Goal: Navigation & Orientation: Find specific page/section

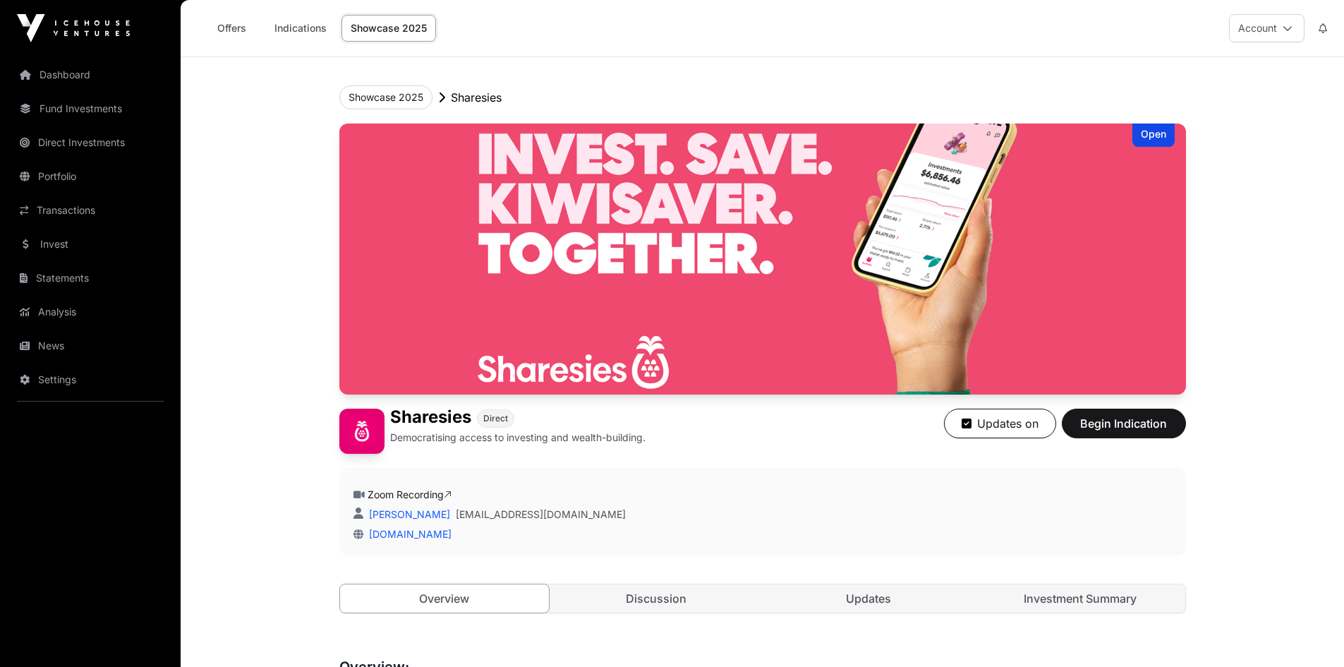
scroll to position [635, 0]
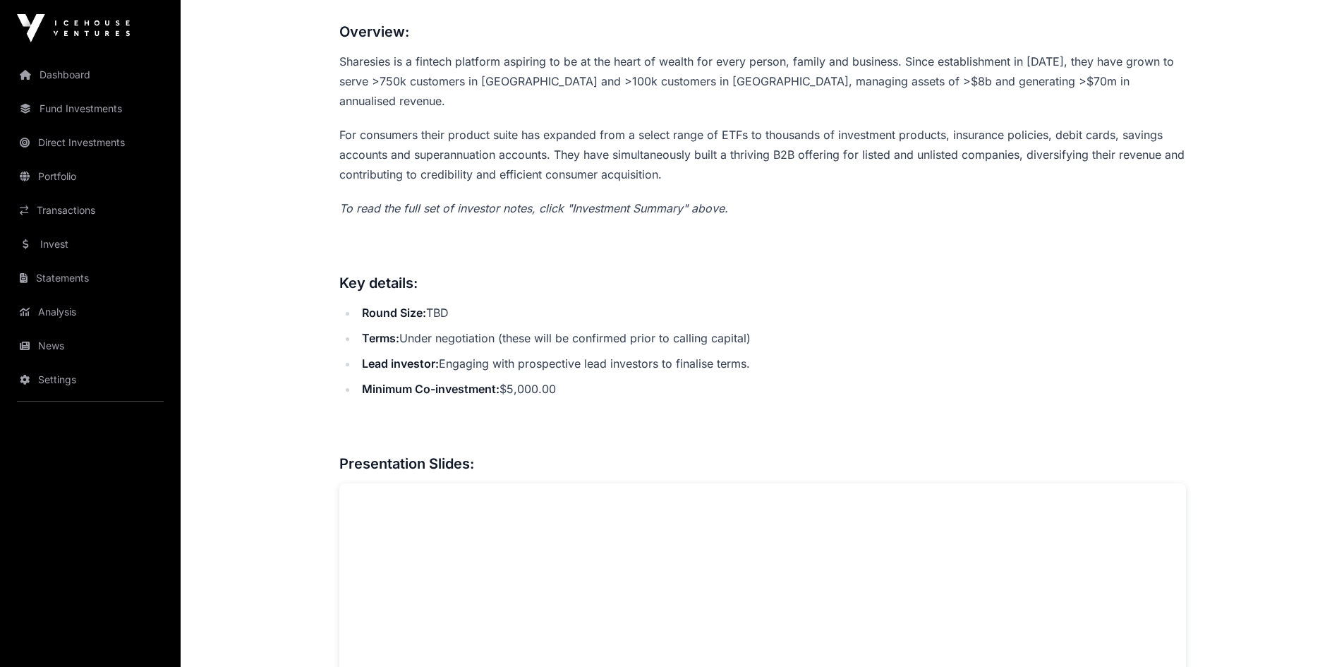
drag, startPoint x: 506, startPoint y: 391, endPoint x: 516, endPoint y: 397, distance: 11.7
click at [42, 342] on link "News" at bounding box center [90, 345] width 158 height 31
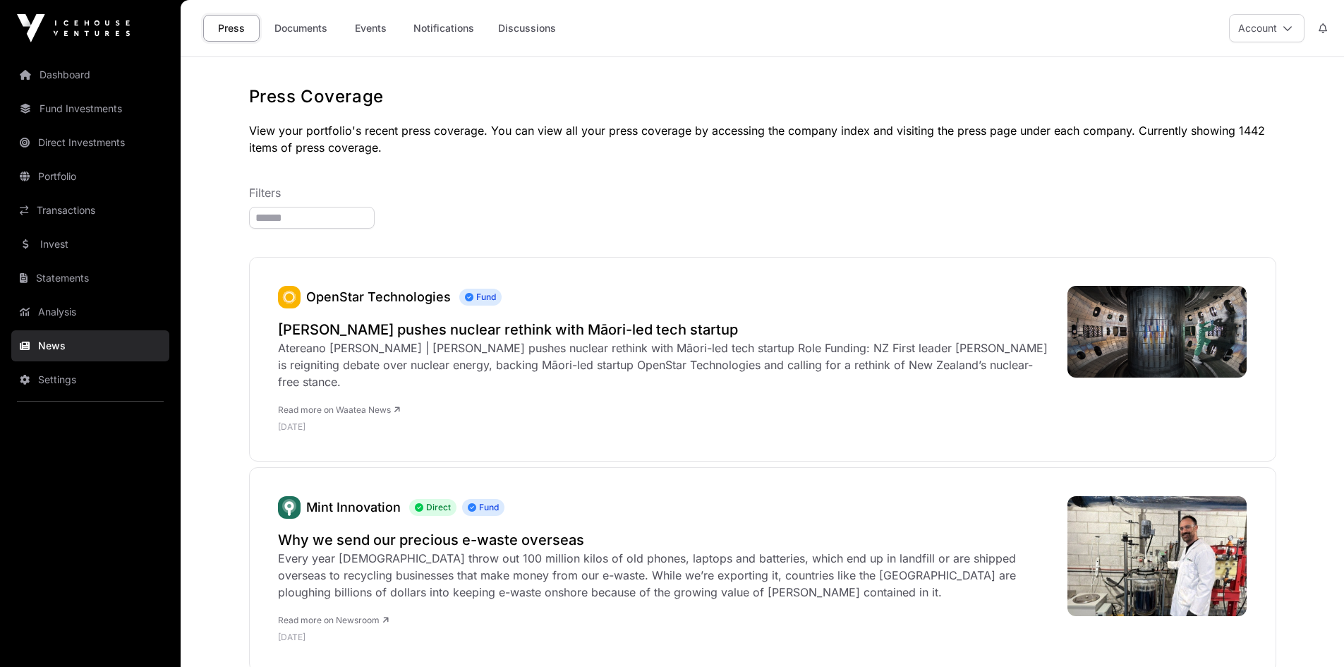
click at [43, 118] on link "Fund Investments" at bounding box center [90, 108] width 158 height 31
click at [375, 32] on link "Events" at bounding box center [370, 28] width 56 height 27
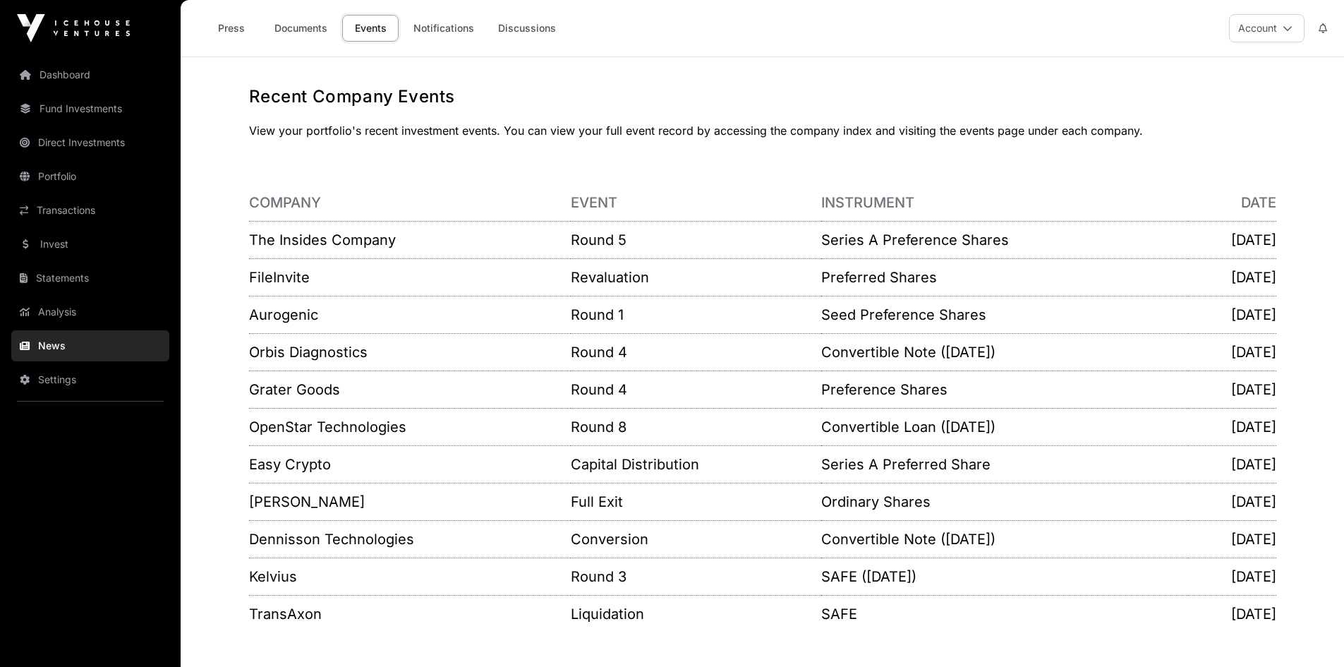
click at [80, 106] on link "Fund Investments" at bounding box center [90, 108] width 158 height 31
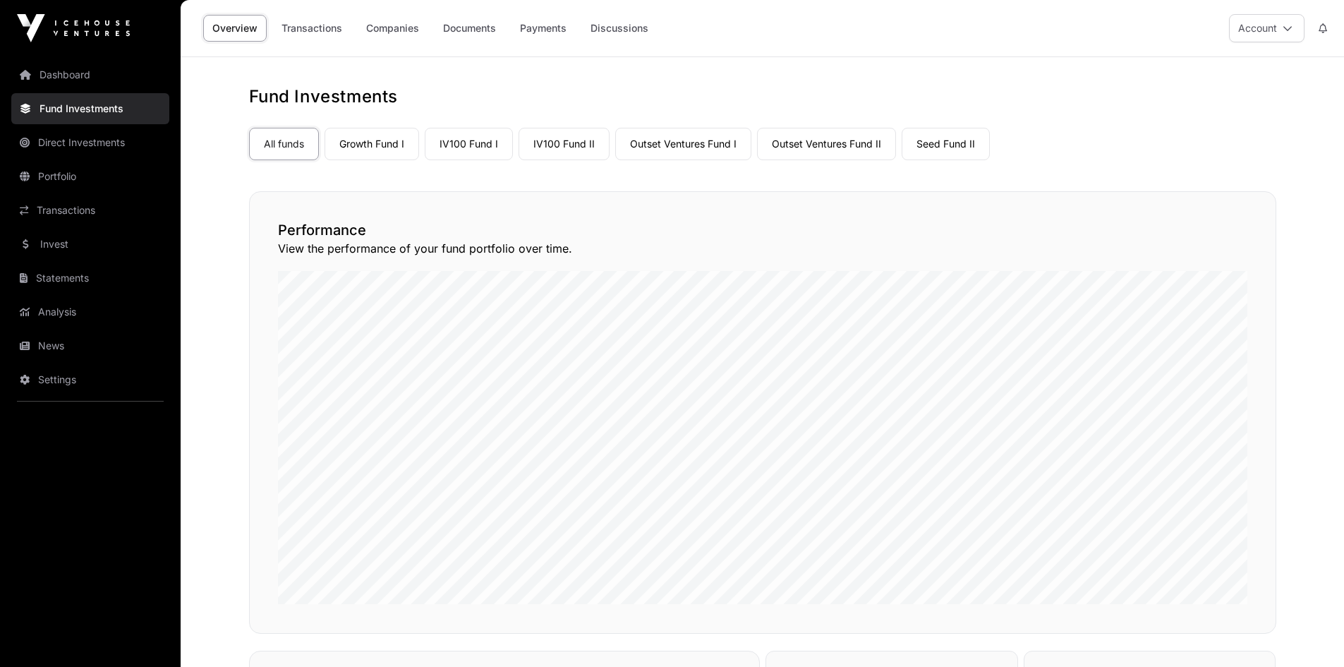
click at [382, 143] on link "Growth Fund I" at bounding box center [372, 144] width 95 height 32
